Goal: Communication & Community: Participate in discussion

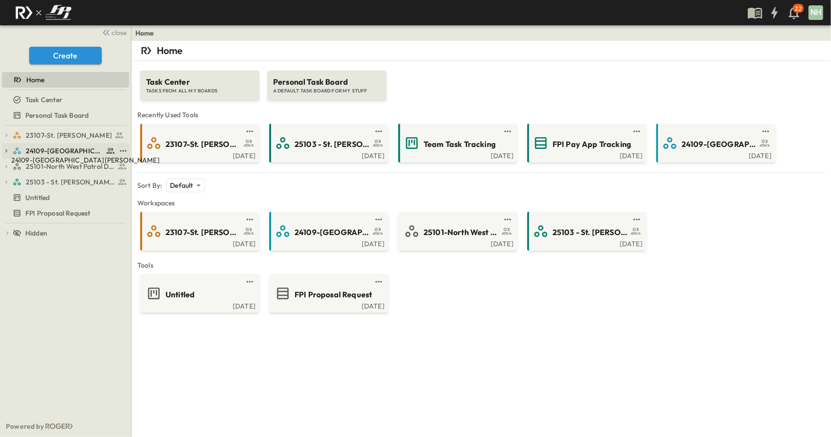
click at [62, 146] on span "24109-[GEOGRAPHIC_DATA][PERSON_NAME]" at bounding box center [64, 151] width 77 height 10
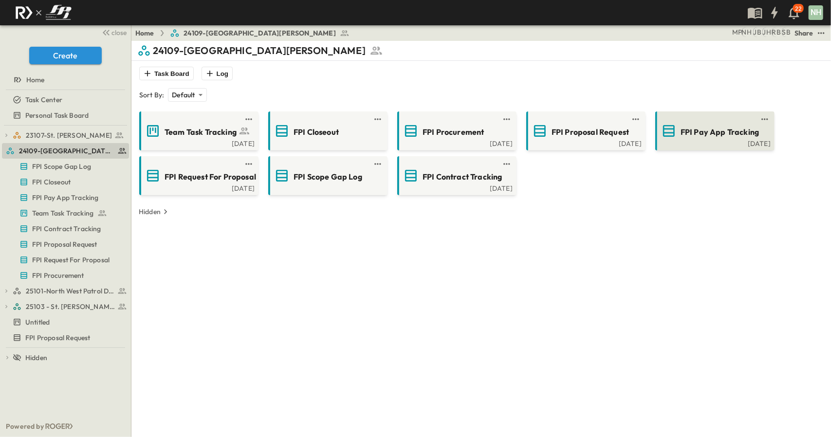
click at [701, 130] on span "FPI Pay App Tracking" at bounding box center [719, 132] width 78 height 11
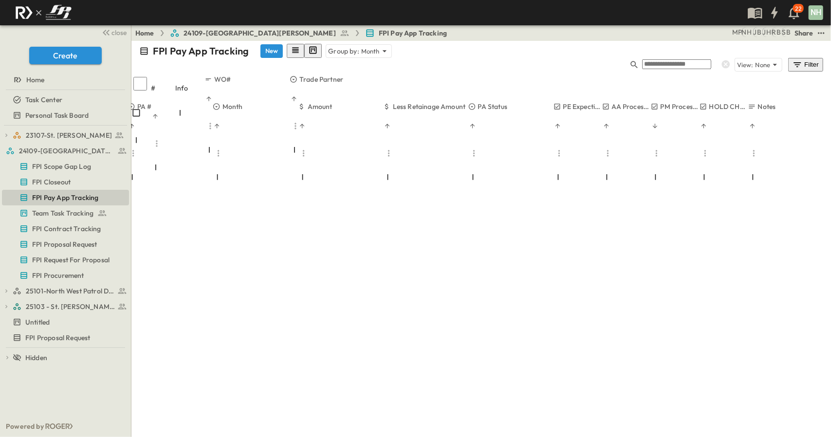
scroll to position [742, 314]
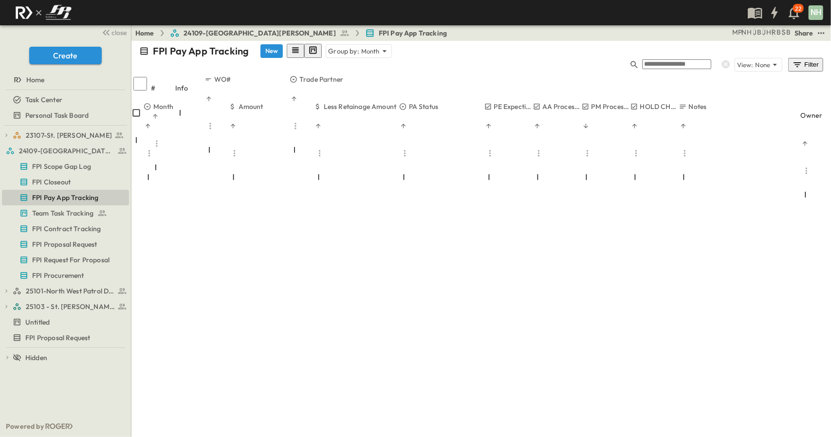
type textarea "*"
type textarea "**********"
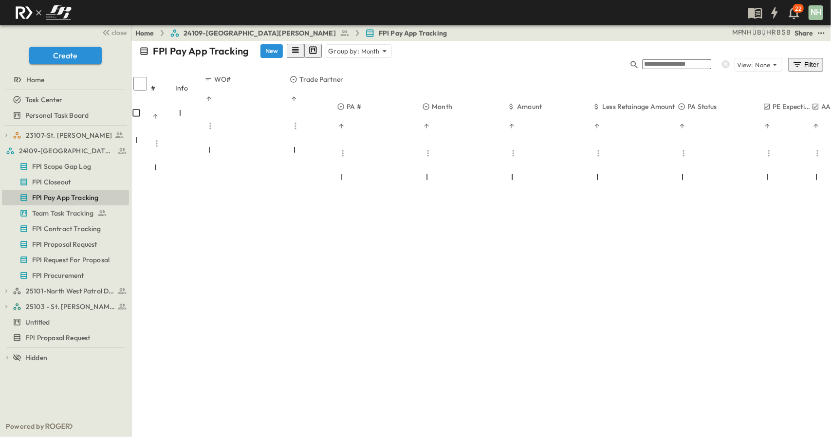
scroll to position [742, 49]
